Goal: Information Seeking & Learning: Compare options

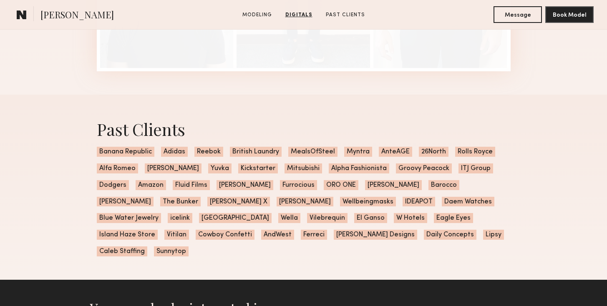
scroll to position [1098, 0]
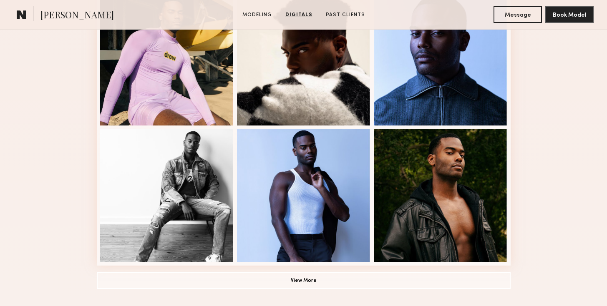
scroll to position [192, 0]
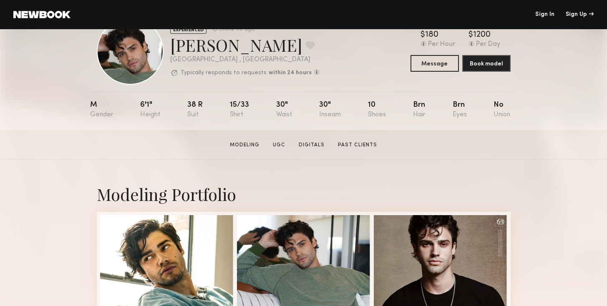
scroll to position [33, 0]
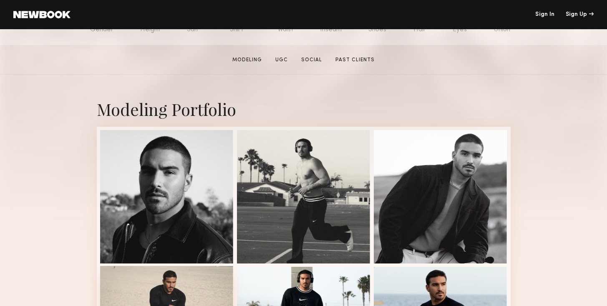
scroll to position [133, 0]
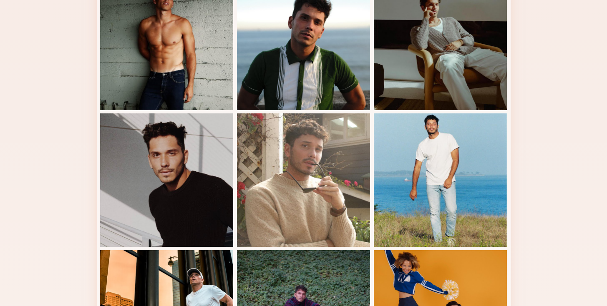
scroll to position [352, 0]
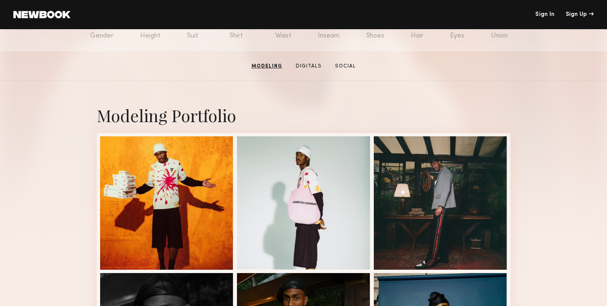
scroll to position [82, 0]
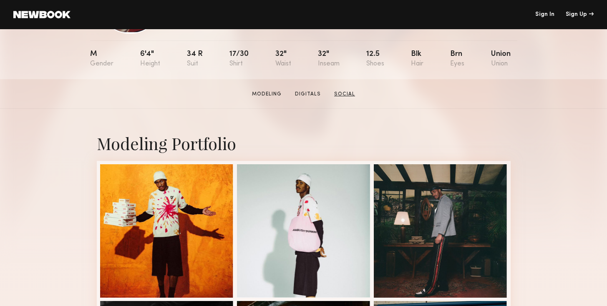
click at [347, 92] on link "Social" at bounding box center [345, 94] width 28 height 8
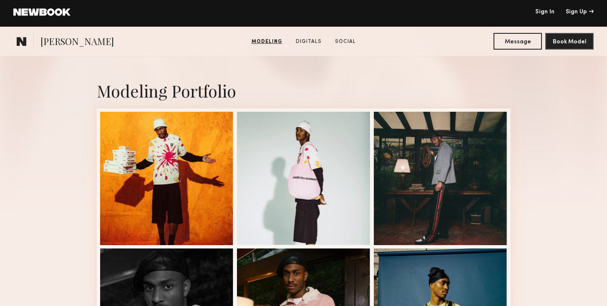
scroll to position [86, 0]
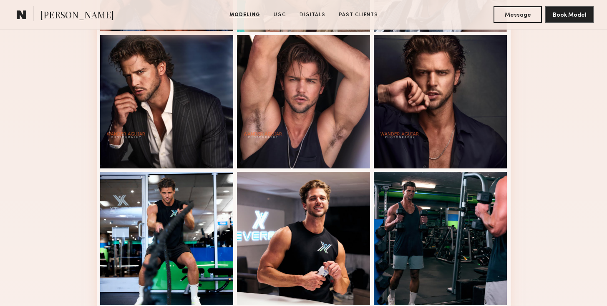
scroll to position [236, 0]
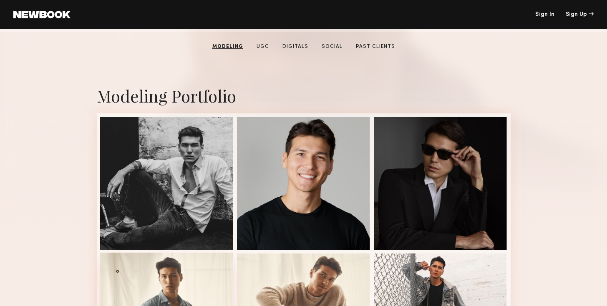
scroll to position [83, 0]
